Goal: Task Accomplishment & Management: Use online tool/utility

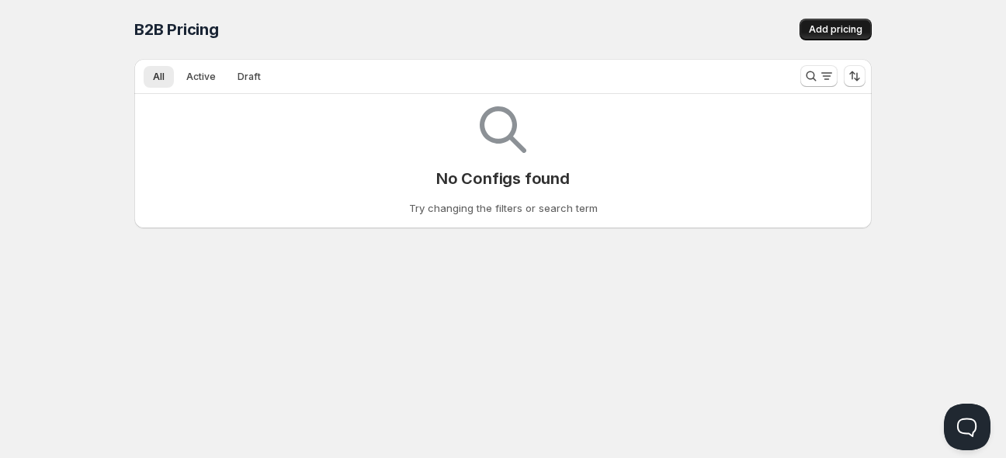
click at [842, 35] on span "Add pricing" at bounding box center [835, 29] width 54 height 12
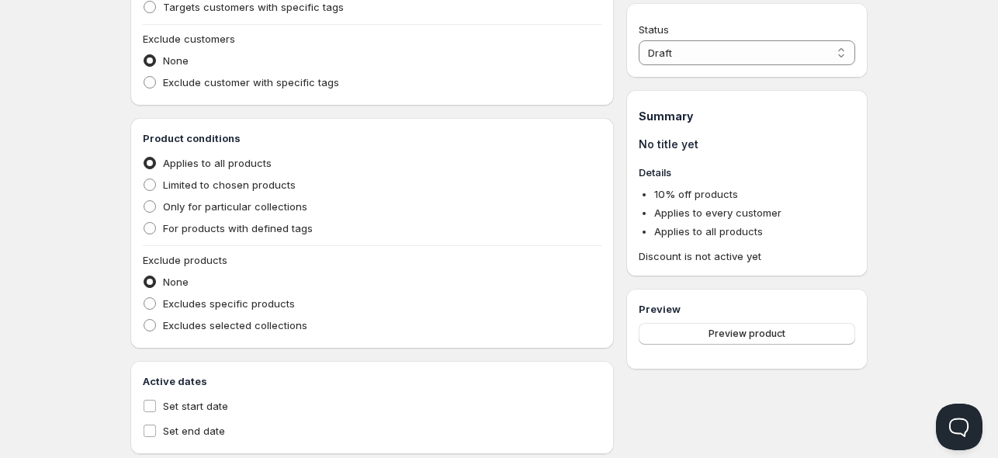
scroll to position [493, 0]
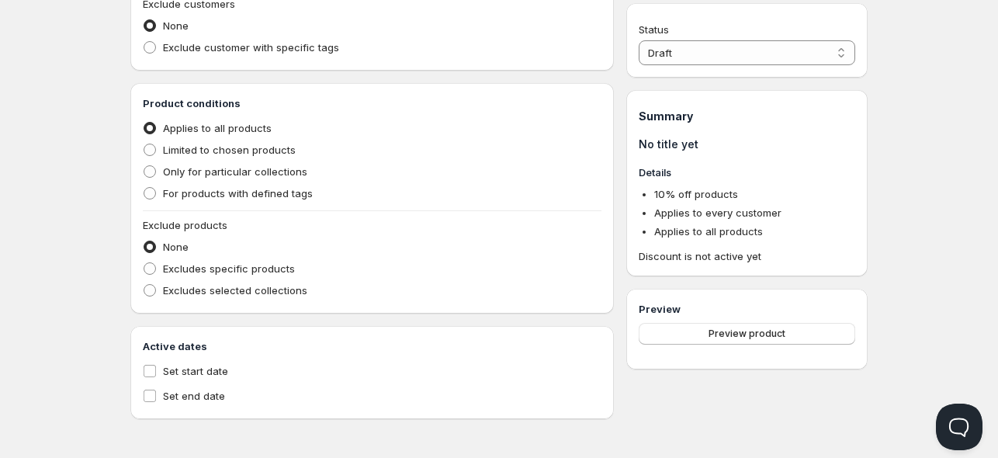
click at [784, 39] on div "Status Draft Active Draft" at bounding box center [747, 43] width 216 height 43
click at [779, 47] on select "Draft Active" at bounding box center [747, 52] width 216 height 25
click at [715, 335] on span "Preview product" at bounding box center [746, 333] width 77 height 12
click at [146, 171] on span at bounding box center [150, 171] width 12 height 12
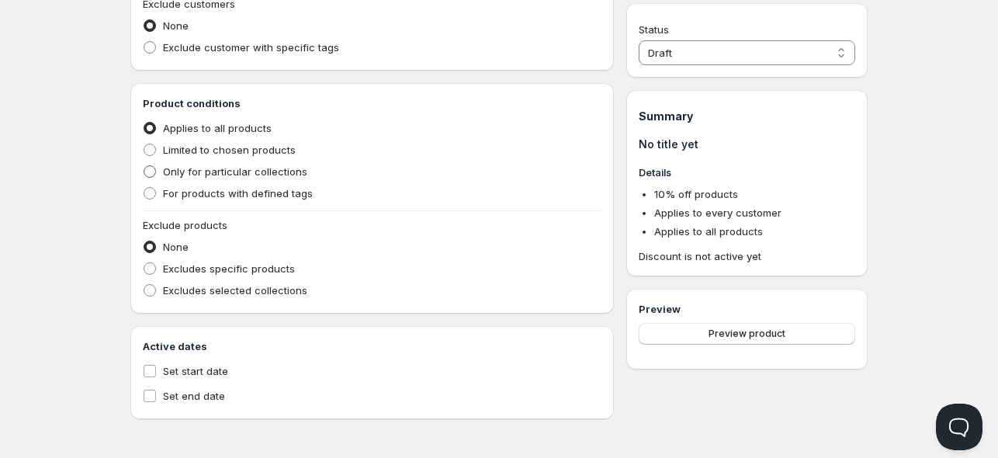
click at [144, 166] on input "Only for particular collections" at bounding box center [144, 165] width 1 height 1
radio input "true"
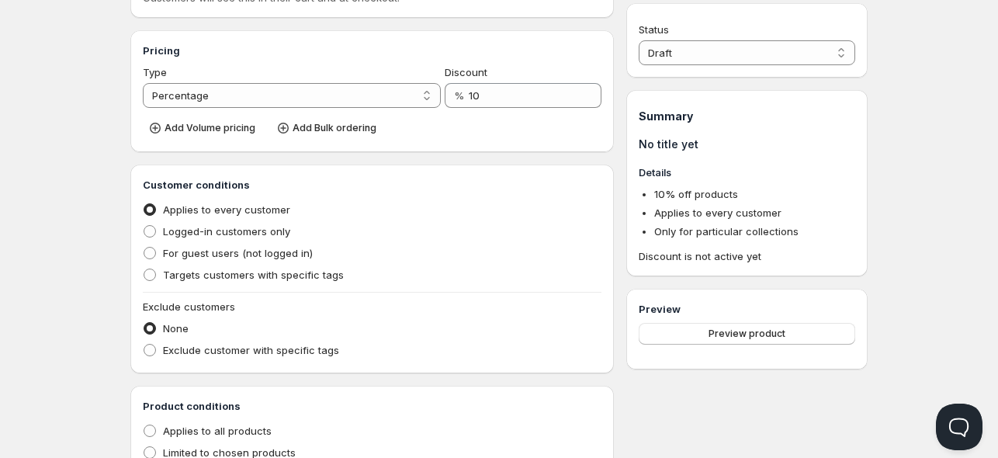
scroll to position [163, 0]
